Goal: Task Accomplishment & Management: Manage account settings

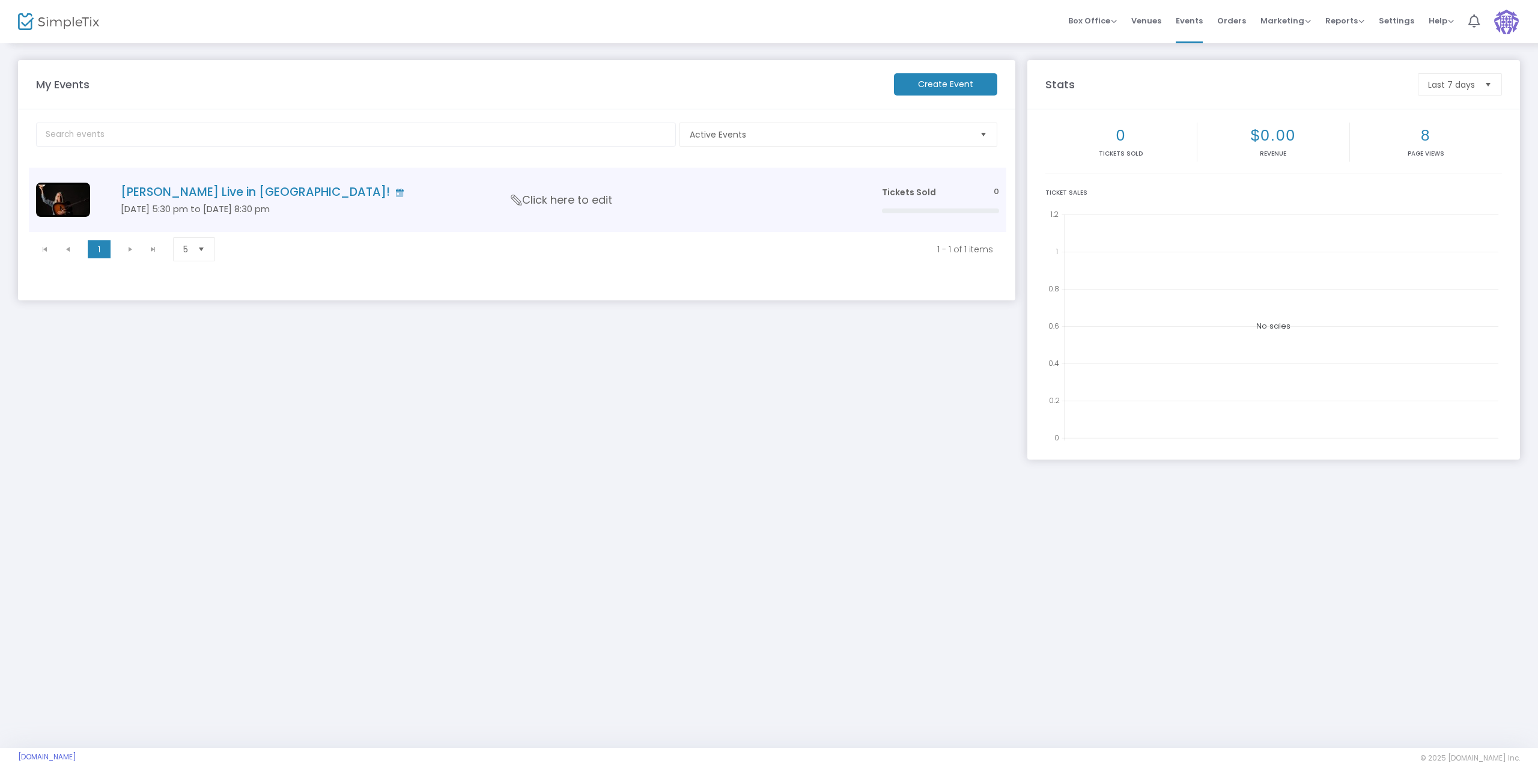
click at [543, 201] on span "Click here to edit" at bounding box center [561, 200] width 101 height 15
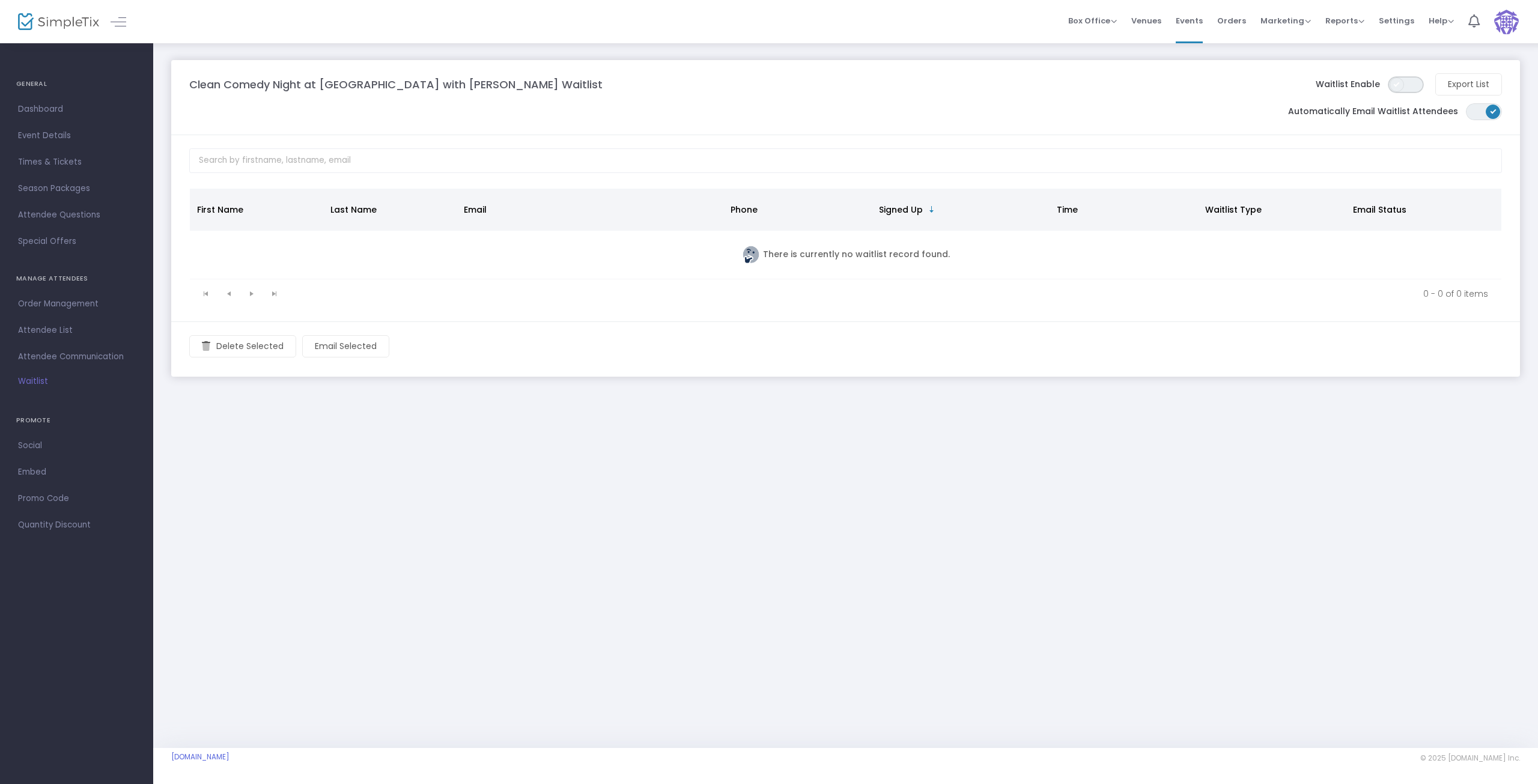
click at [1412, 83] on span "ON OFF" at bounding box center [1406, 84] width 36 height 17
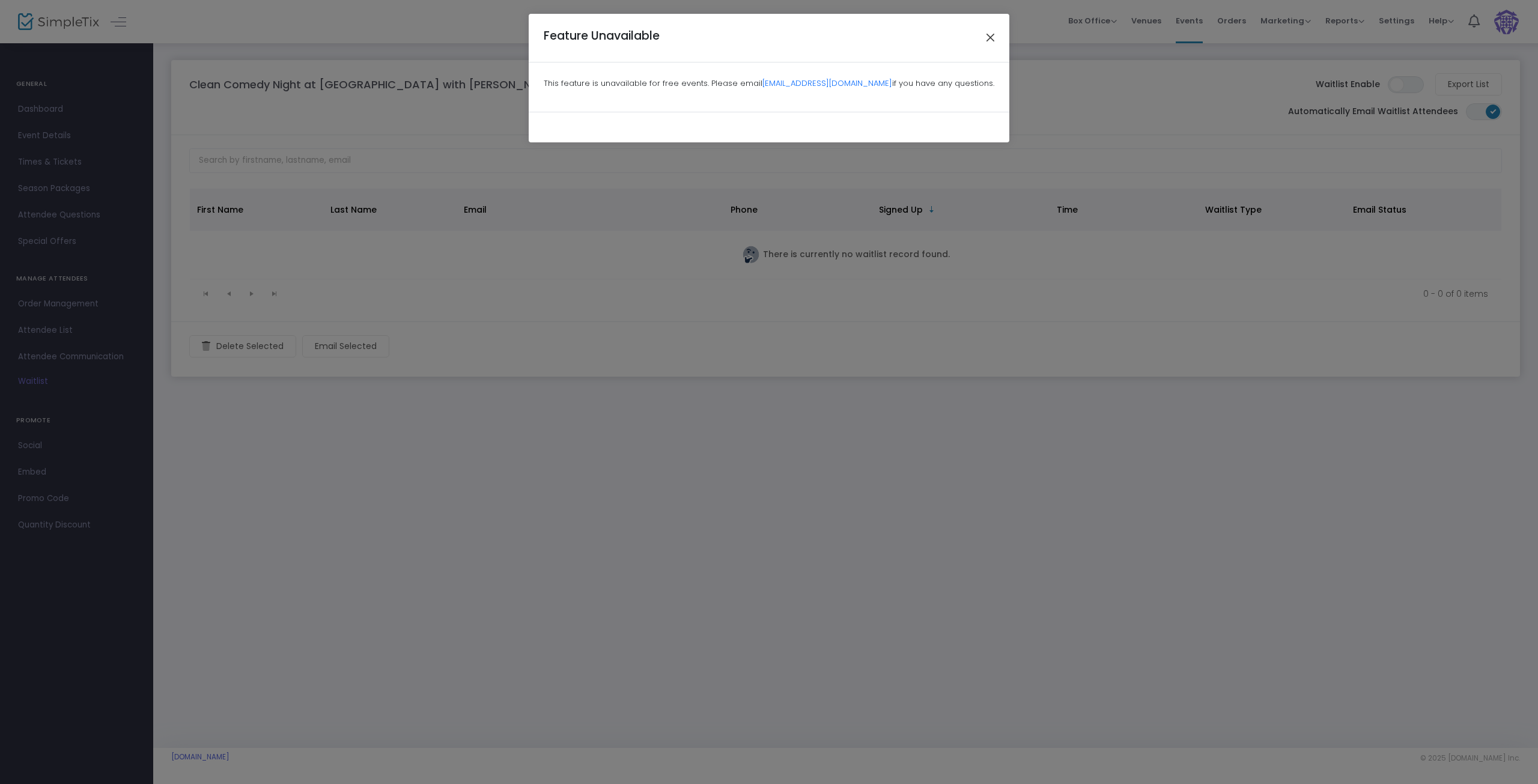
click at [993, 37] on button "Close" at bounding box center [990, 37] width 15 height 15
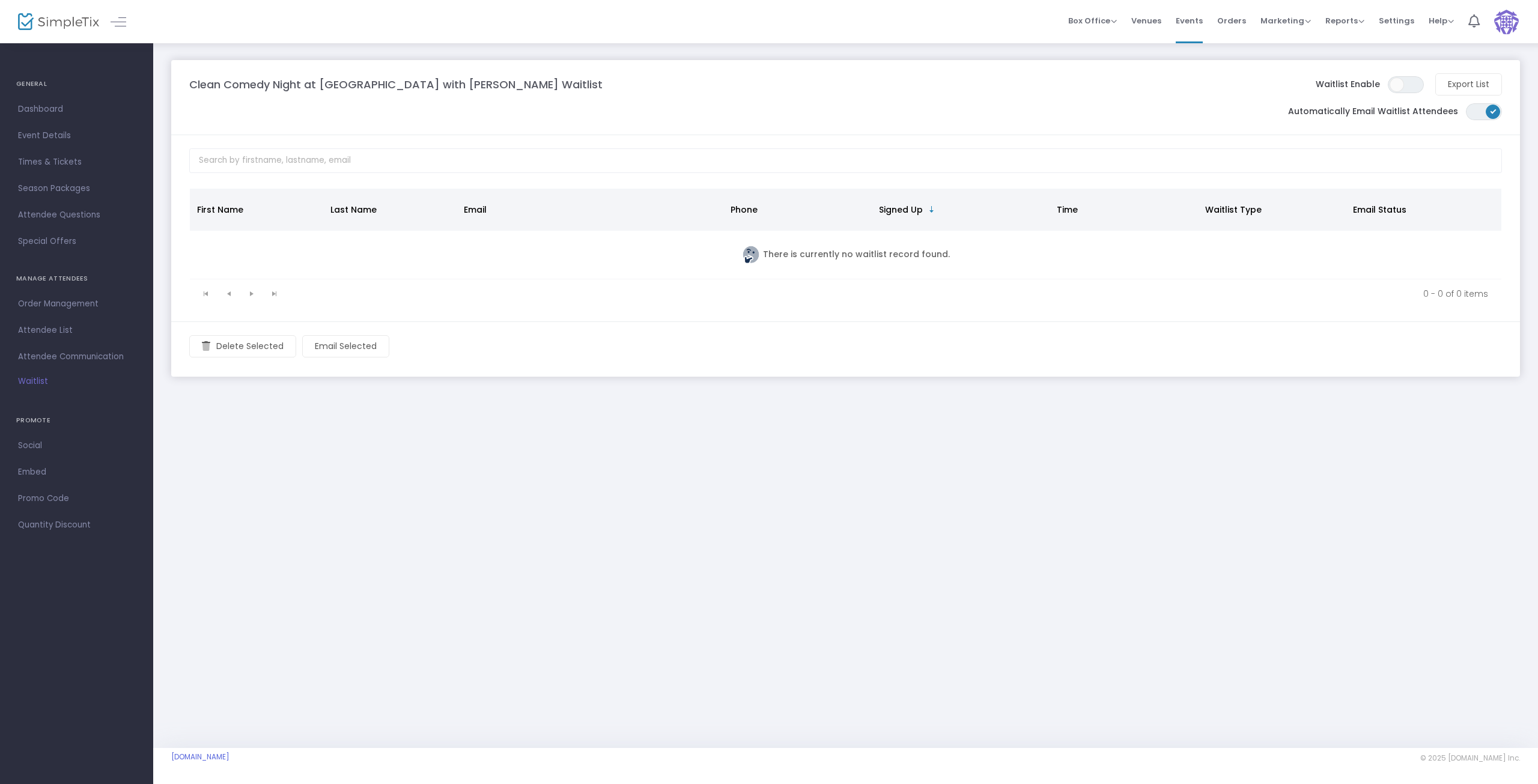
click at [1501, 24] on img at bounding box center [1506, 21] width 25 height 25
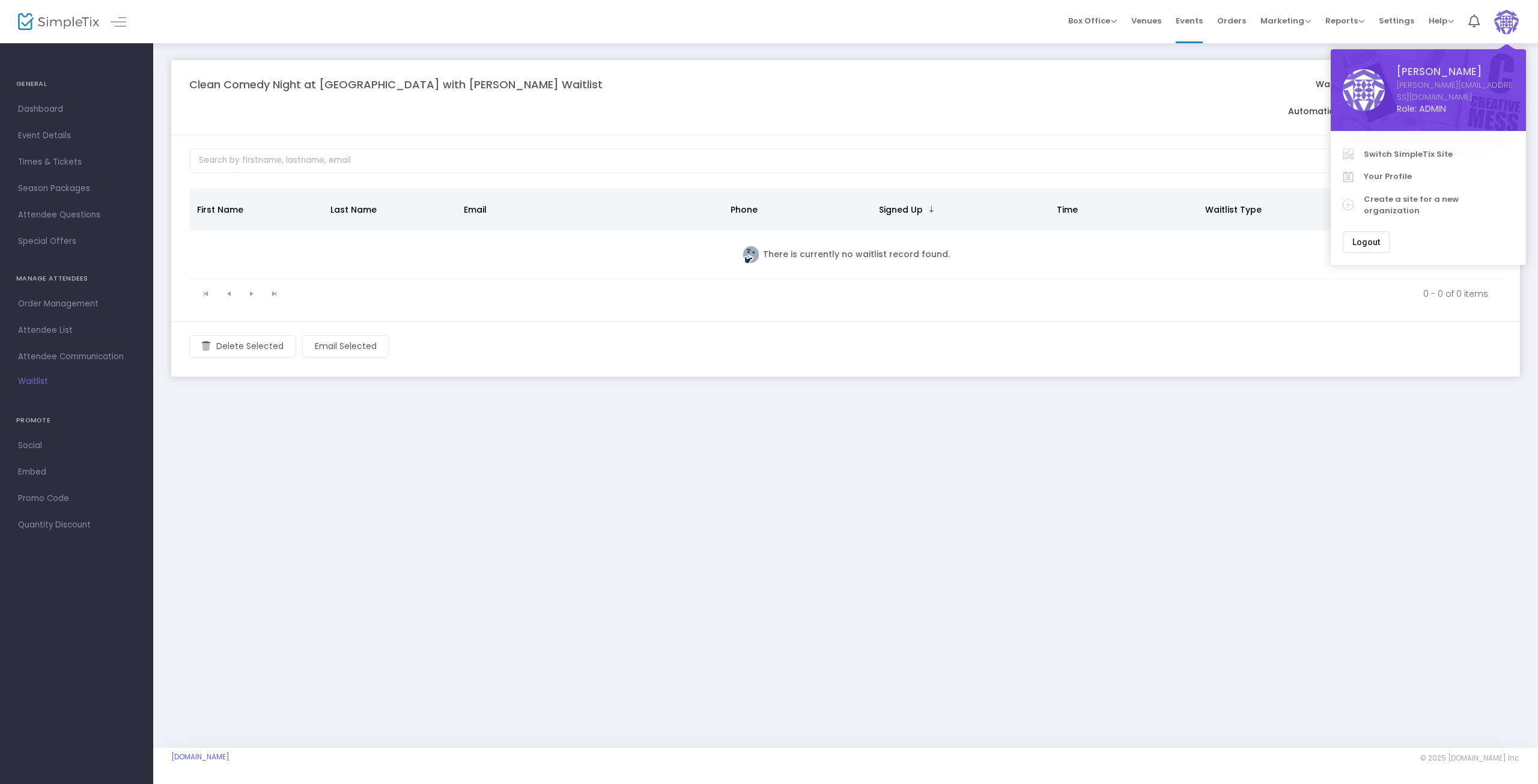
click at [1367, 237] on span "Logout" at bounding box center [1366, 242] width 27 height 9
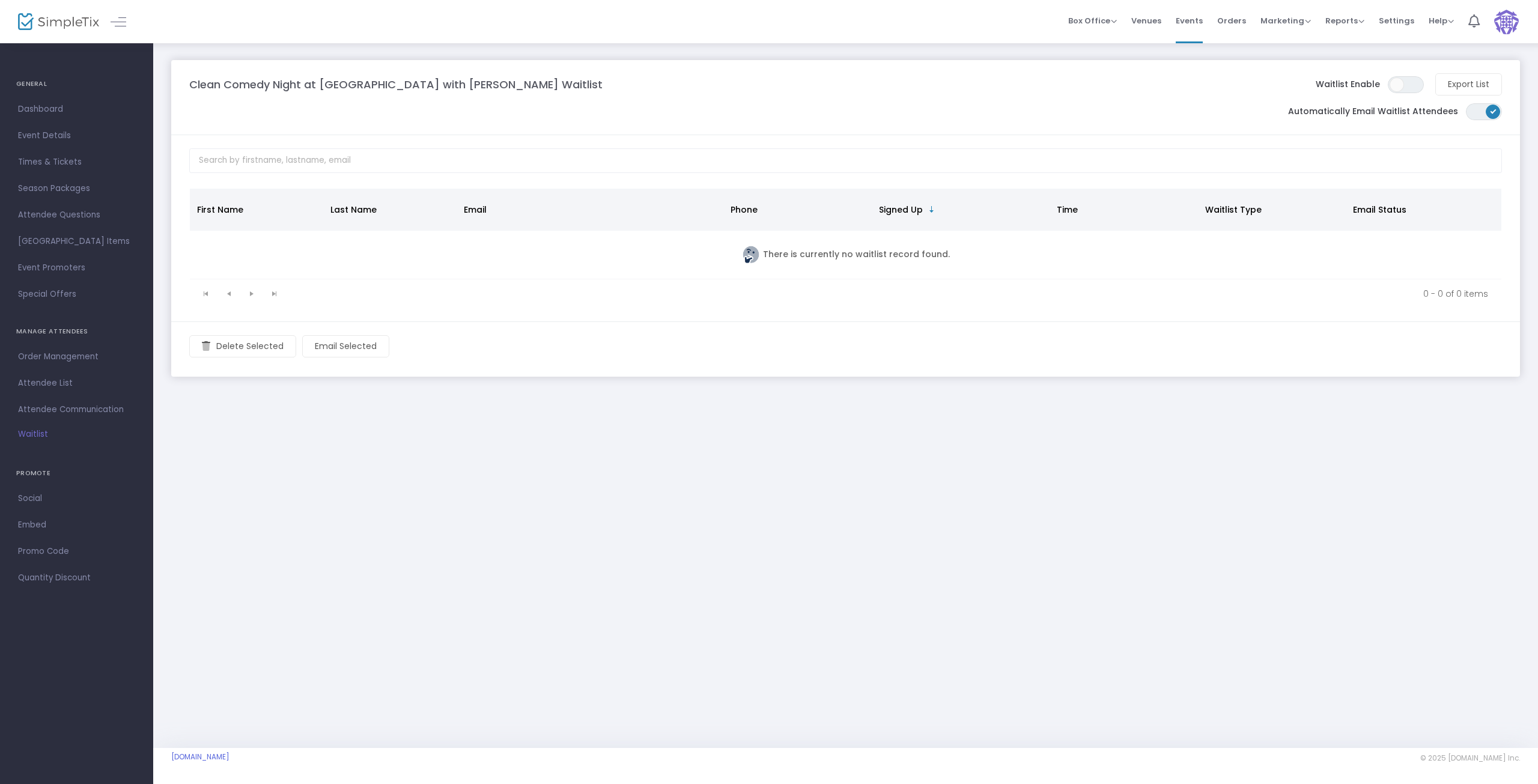
click at [44, 161] on span "Times & Tickets" at bounding box center [76, 162] width 117 height 15
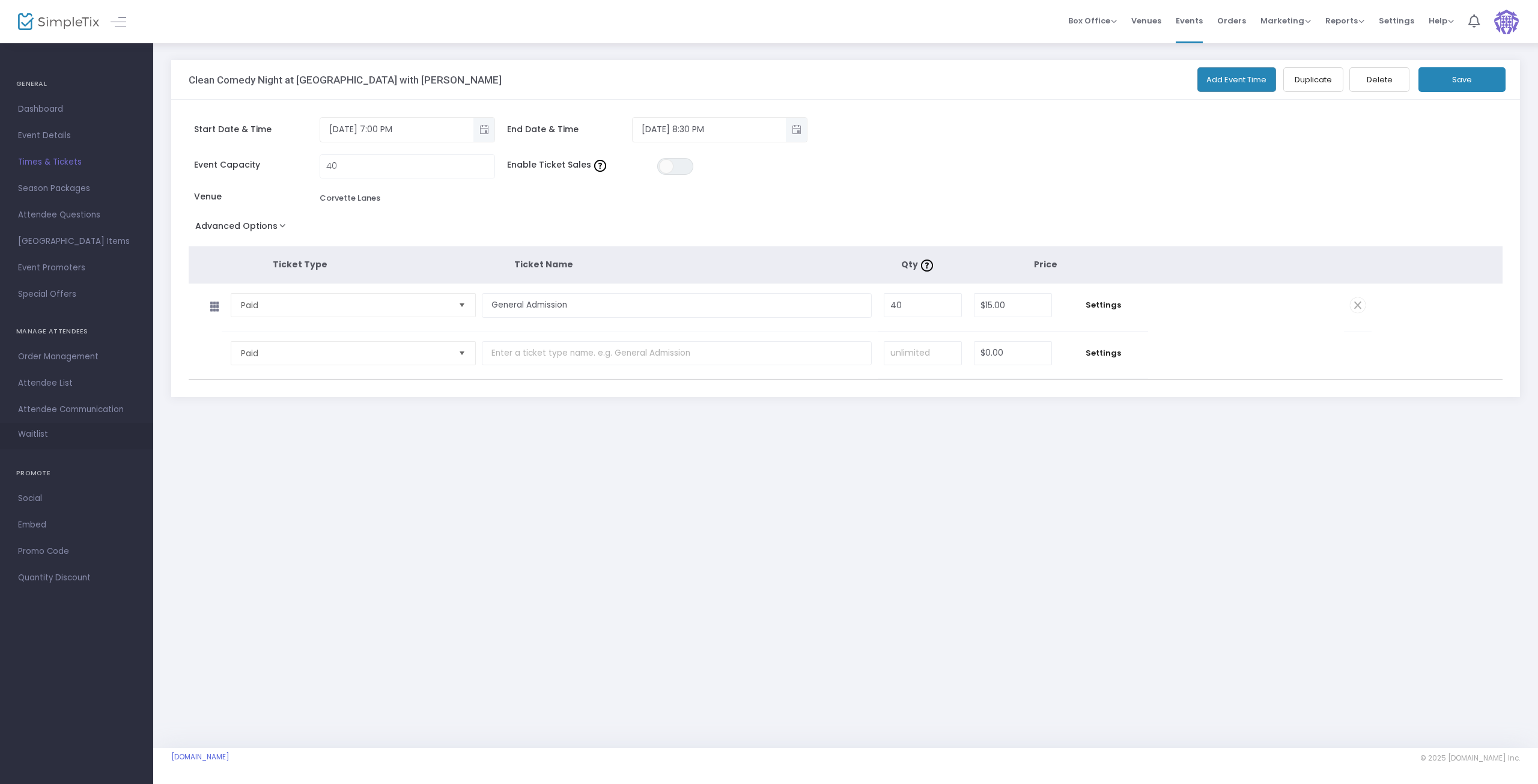
click at [29, 435] on span "Waitlist" at bounding box center [33, 434] width 30 height 12
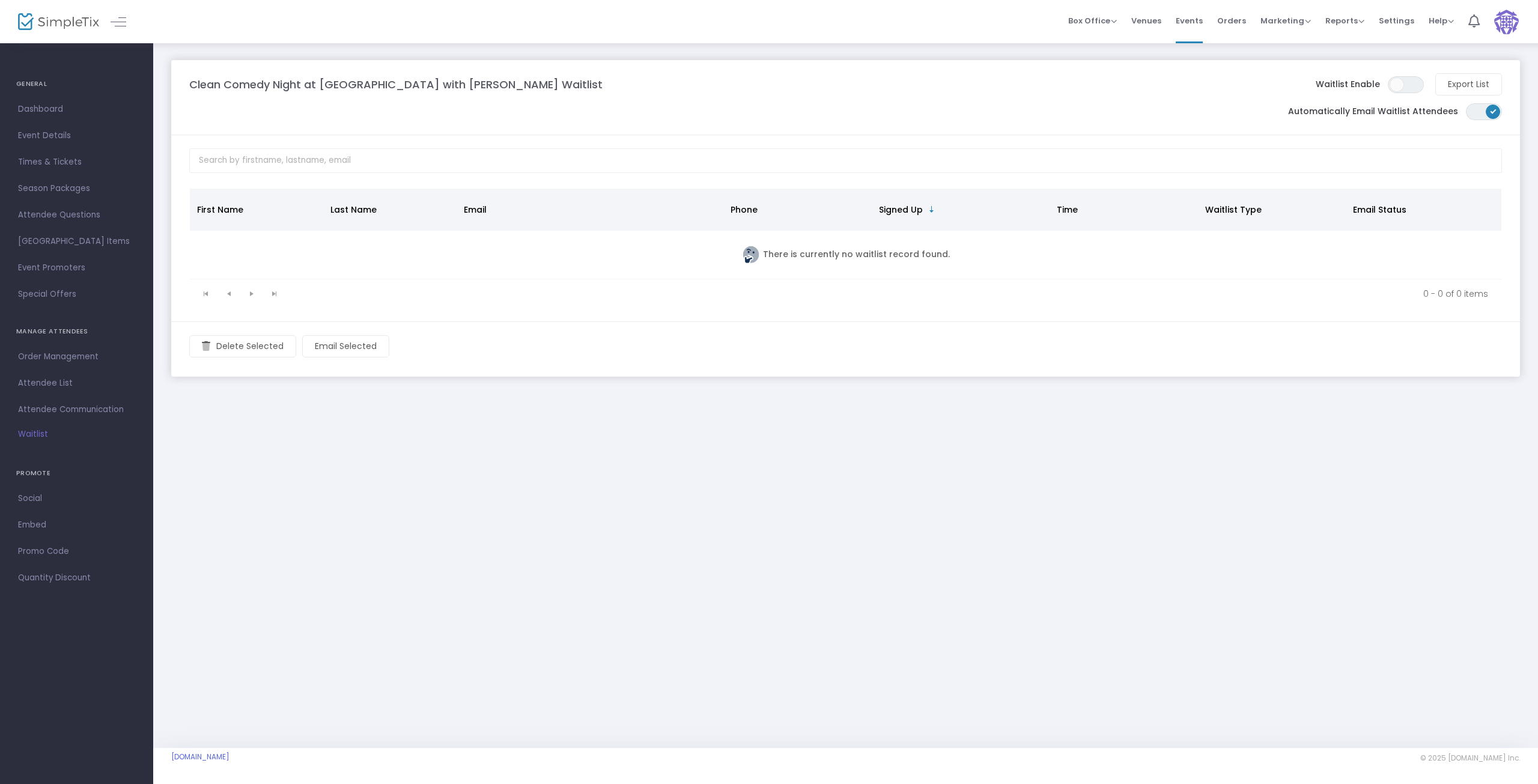
click at [1412, 76] on div "Waitlist Enable ON OFF Export List" at bounding box center [1066, 84] width 871 height 22
click at [1406, 82] on span "ON OFF" at bounding box center [1406, 84] width 36 height 17
click at [556, 530] on div "Clean Comedy Night at Corvette Lanes with Rhonda Sweat Waitlist Waitlist Enable…" at bounding box center [845, 395] width 1384 height 706
